Goal: Task Accomplishment & Management: Manage account settings

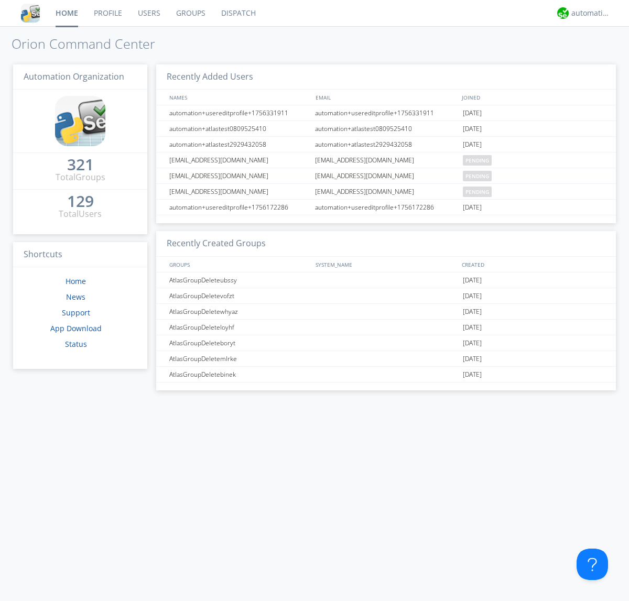
click at [148, 13] on link "Users" at bounding box center [149, 13] width 38 height 26
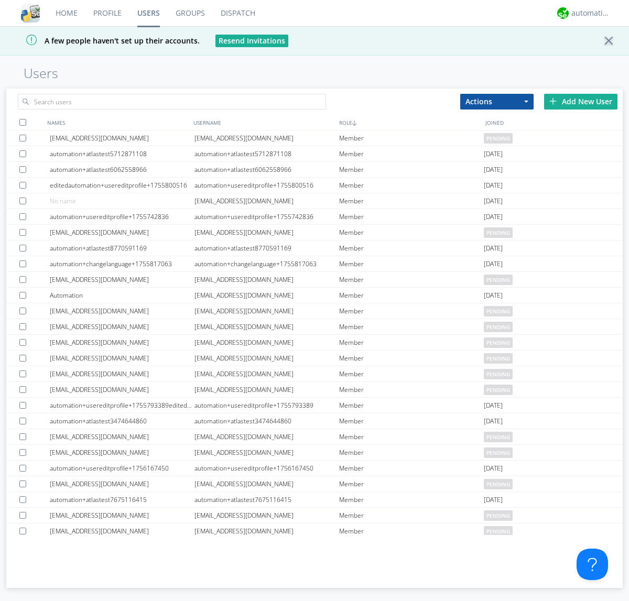
click at [581, 101] on div "Add New User" at bounding box center [580, 102] width 73 height 16
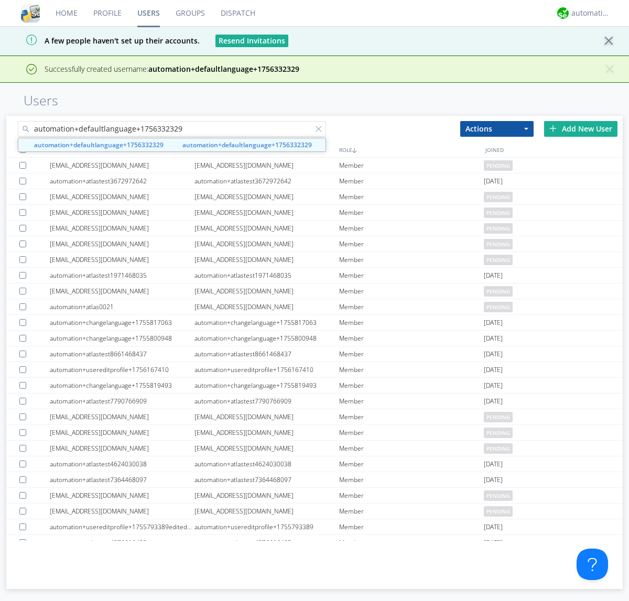
type input "automation+defaultlanguage+1756332329"
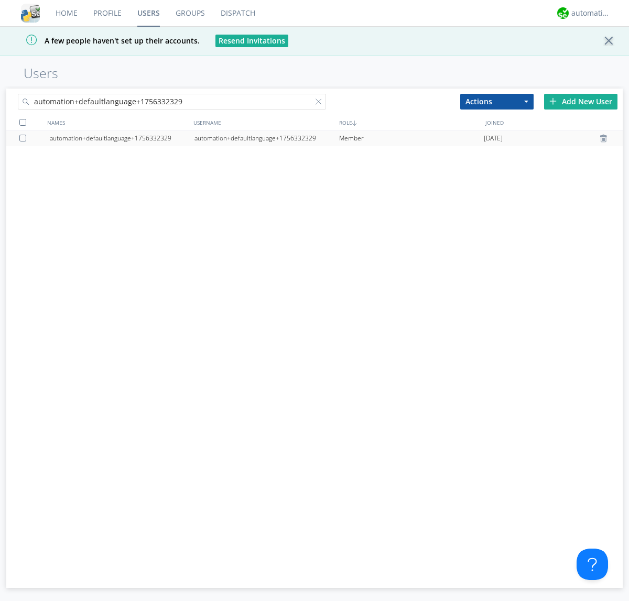
click at [266, 138] on div "automation+defaultlanguage+1756332329" at bounding box center [267, 139] width 145 height 16
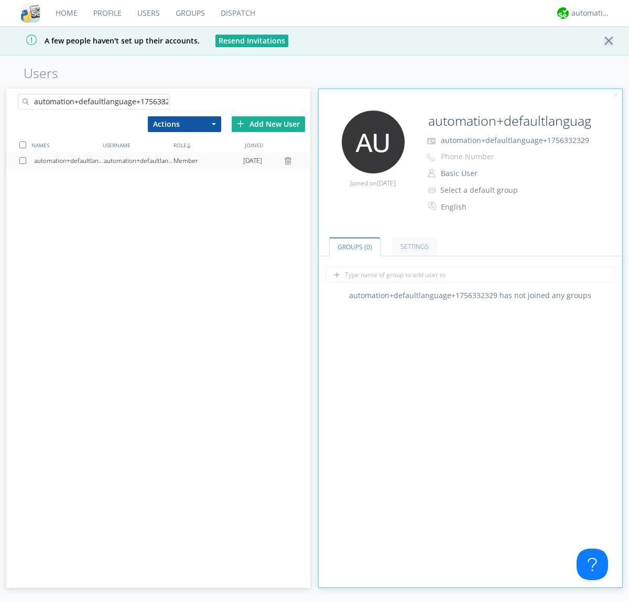
click at [164, 103] on div at bounding box center [164, 104] width 10 height 10
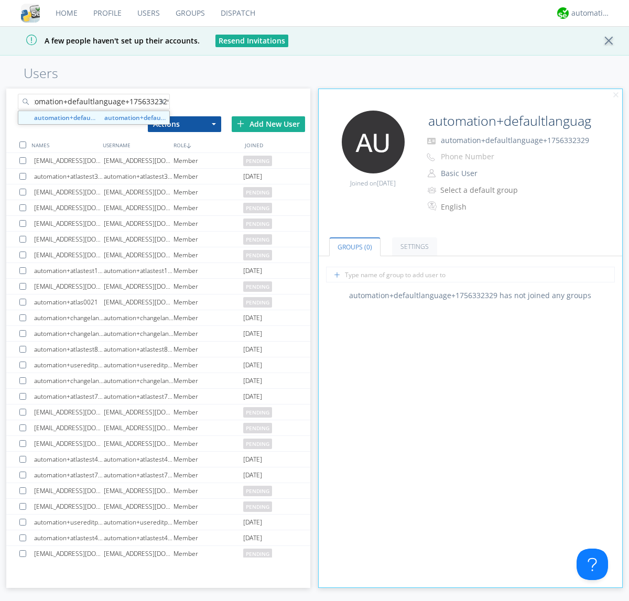
type input "automation+defaultlanguage+1756332329"
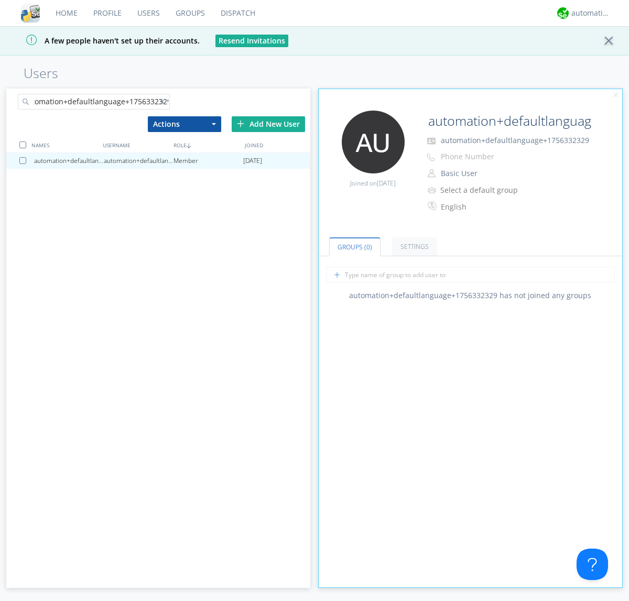
click at [25, 160] on div at bounding box center [24, 160] width 10 height 7
click at [184, 124] on button "Actions" at bounding box center [184, 124] width 73 height 16
click at [0, 0] on link "Delete User" at bounding box center [0, 0] width 0 height 0
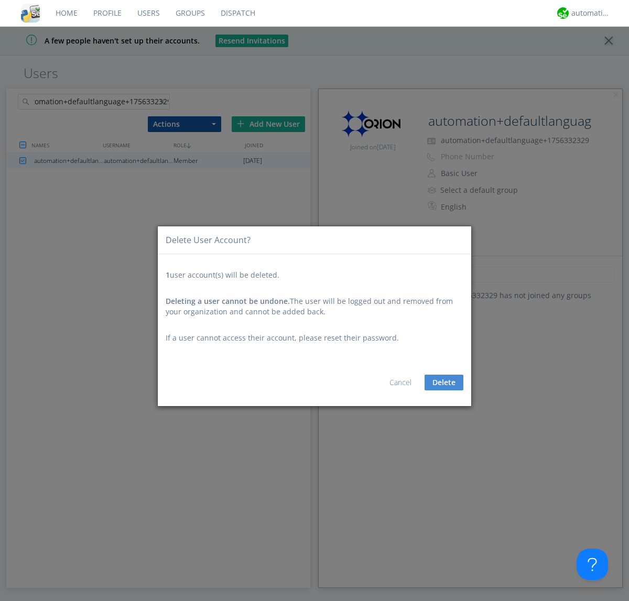
click at [444, 383] on button "Delete" at bounding box center [444, 383] width 39 height 16
